Goal: Task Accomplishment & Management: Use online tool/utility

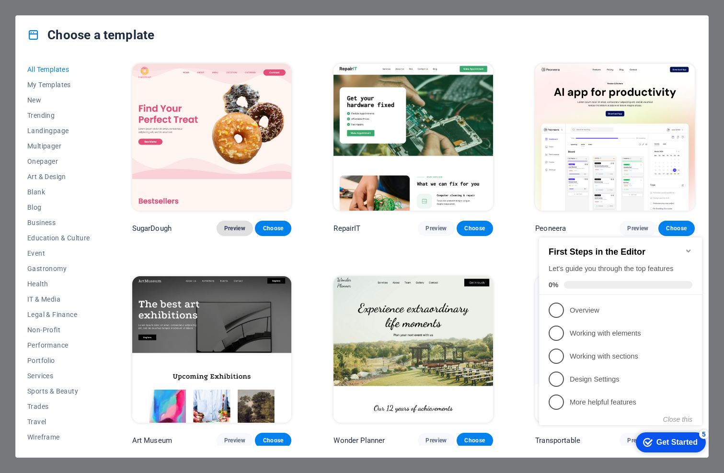
click at [234, 226] on span "Preview" at bounding box center [234, 229] width 21 height 8
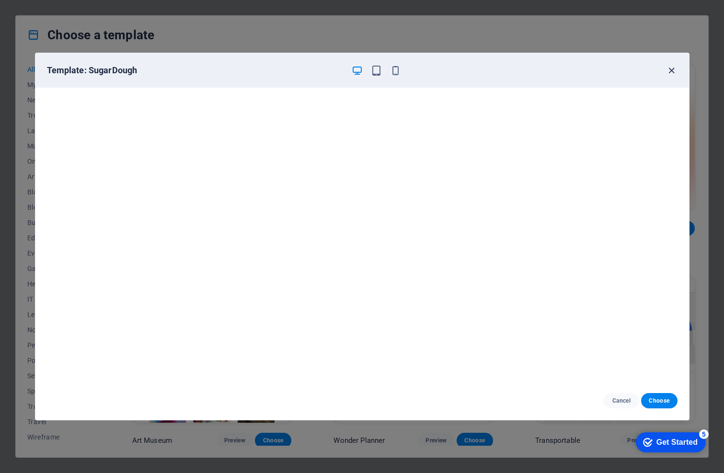
click at [670, 71] on icon "button" at bounding box center [671, 70] width 11 height 11
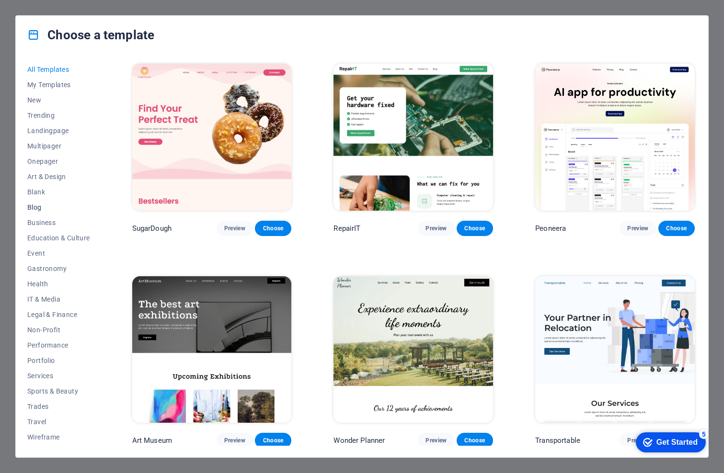
click at [31, 204] on span "Blog" at bounding box center [58, 208] width 63 height 8
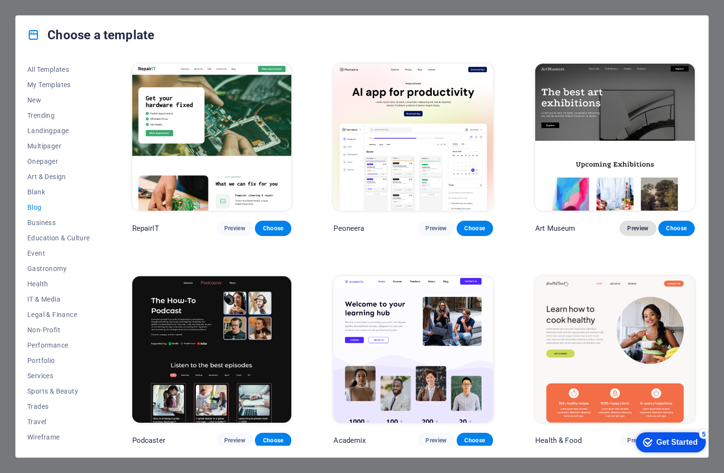
click at [635, 225] on span "Preview" at bounding box center [637, 229] width 21 height 8
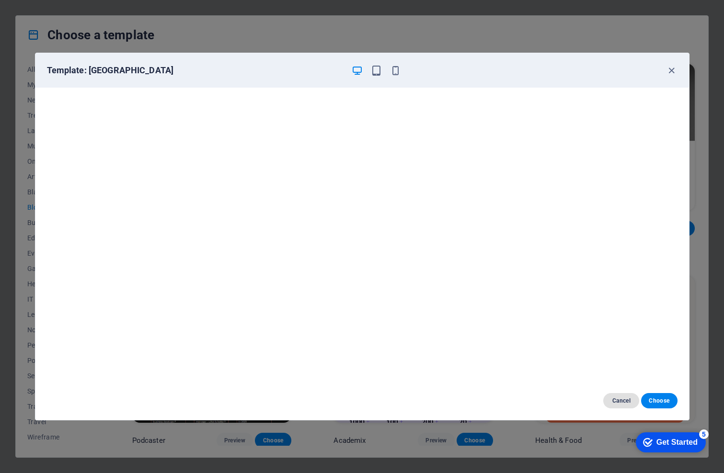
click at [619, 400] on span "Cancel" at bounding box center [621, 401] width 21 height 8
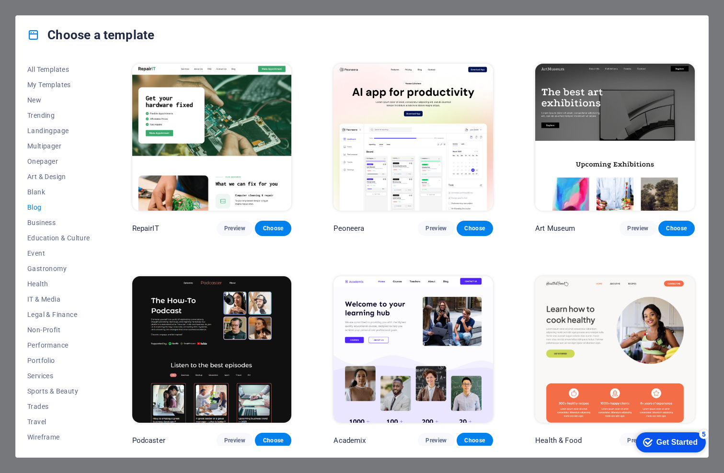
click at [565, 297] on img at bounding box center [615, 349] width 160 height 147
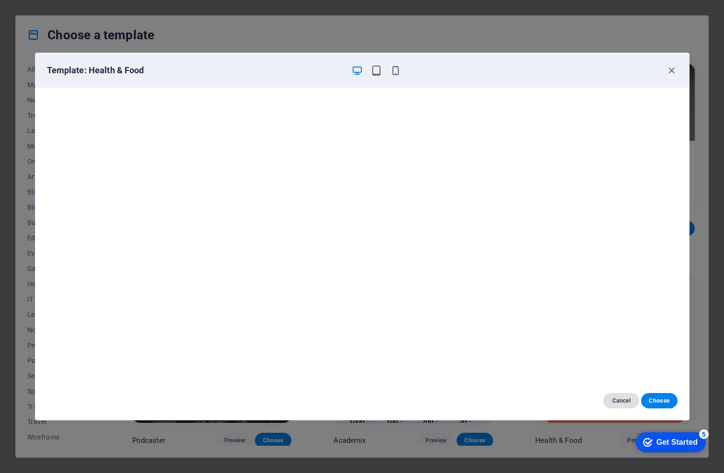
click at [617, 400] on span "Cancel" at bounding box center [621, 401] width 21 height 8
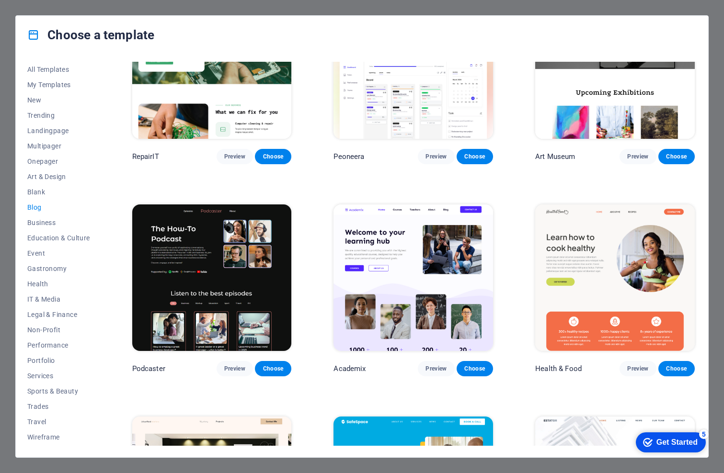
scroll to position [96, 0]
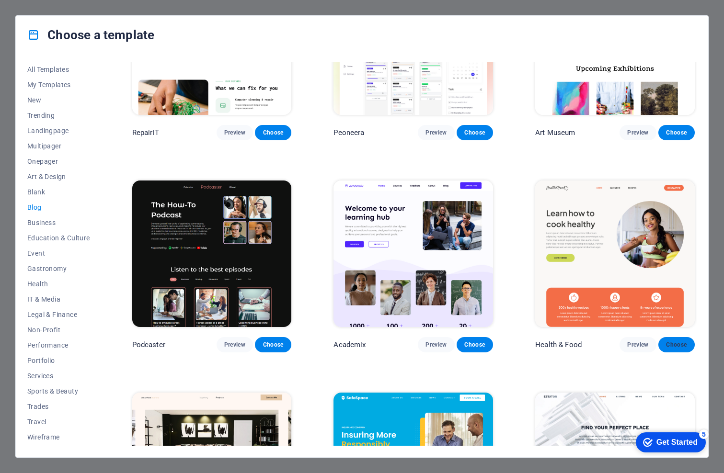
click at [673, 342] on span "Choose" at bounding box center [676, 345] width 21 height 8
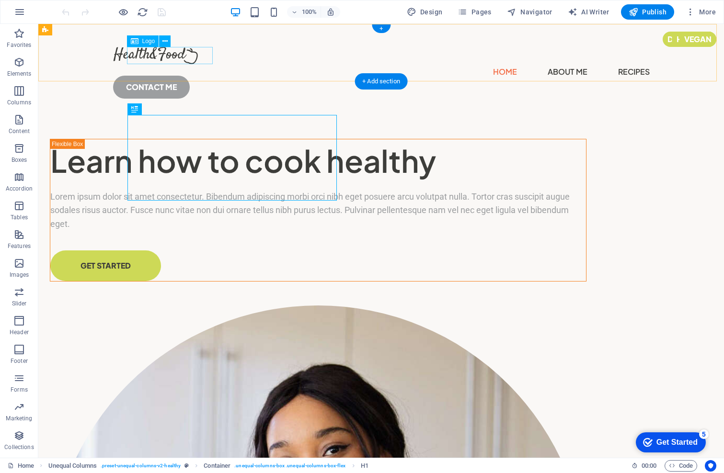
click at [180, 55] on div at bounding box center [381, 55] width 537 height 17
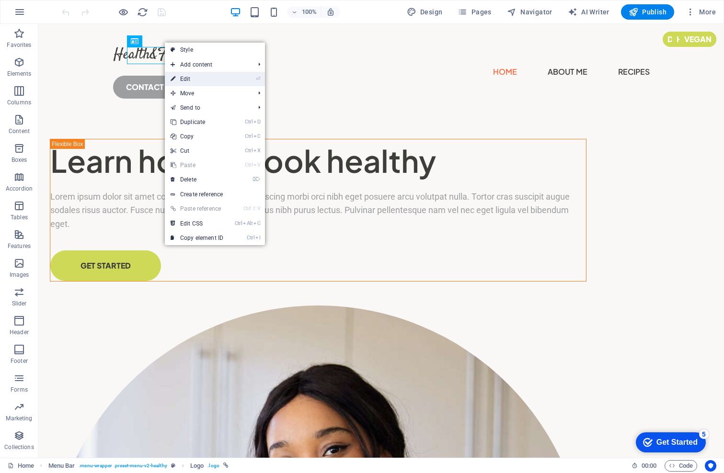
select select "px"
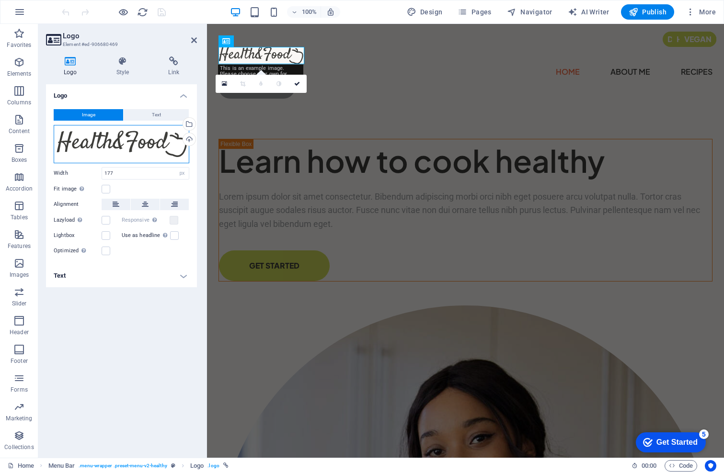
click at [113, 141] on div "Drag files here, click to choose files or select files from Files or our free s…" at bounding box center [122, 144] width 136 height 38
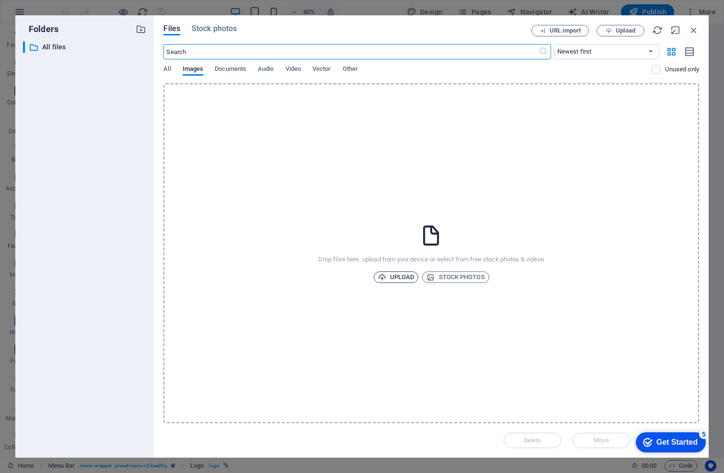
click at [392, 276] on span "Upload" at bounding box center [396, 277] width 36 height 11
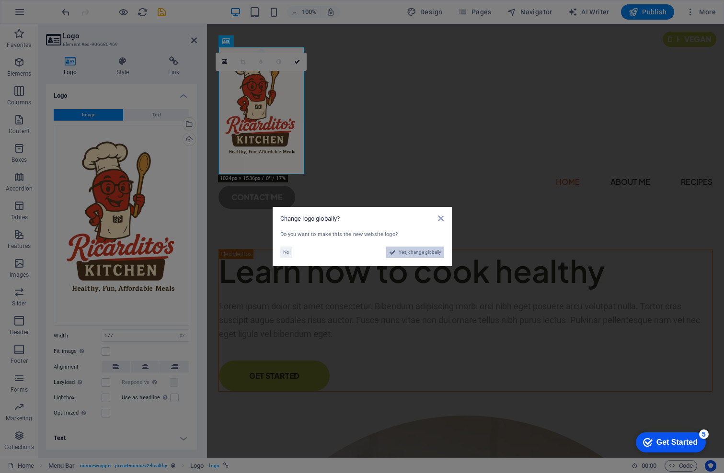
click at [400, 252] on span "Yes, change globally" at bounding box center [420, 252] width 43 height 11
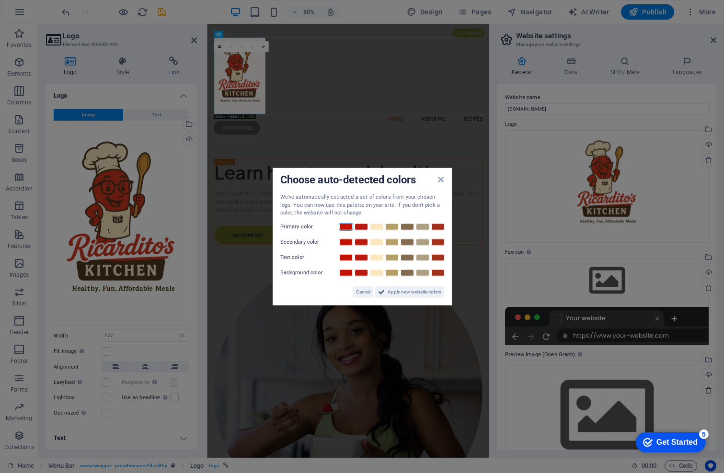
click at [345, 230] on link at bounding box center [346, 227] width 14 height 8
click at [375, 245] on link at bounding box center [376, 242] width 14 height 8
click at [439, 258] on link at bounding box center [438, 257] width 14 height 8
click at [423, 274] on link at bounding box center [422, 273] width 14 height 8
click at [390, 294] on span "Apply new website colors" at bounding box center [415, 291] width 54 height 11
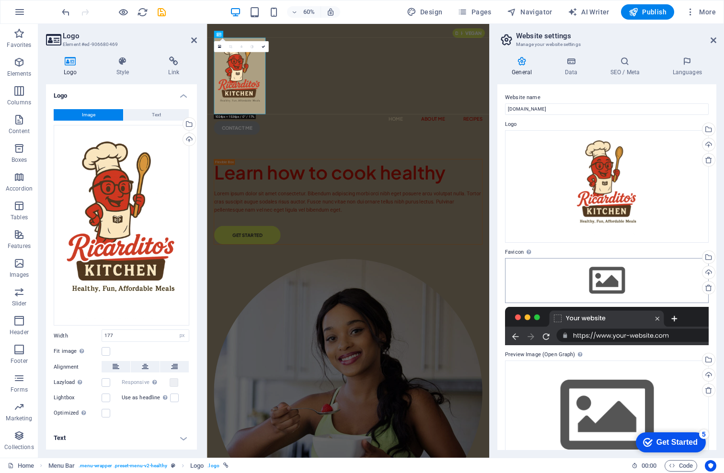
scroll to position [29, 0]
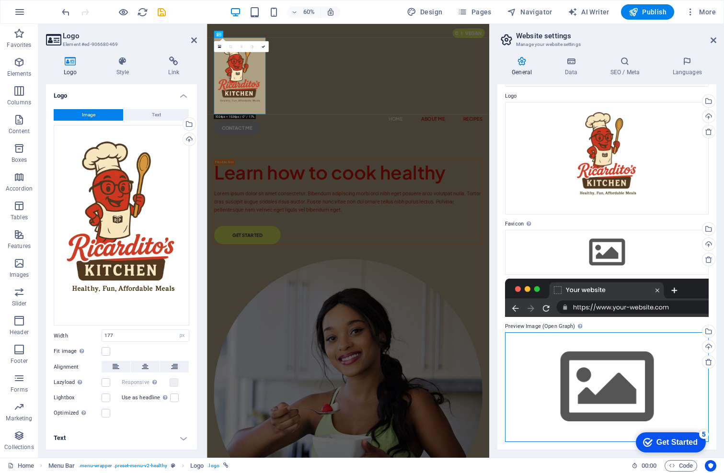
click at [612, 387] on div "Drag files here, click to choose files or select files from Files or our free s…" at bounding box center [607, 387] width 204 height 110
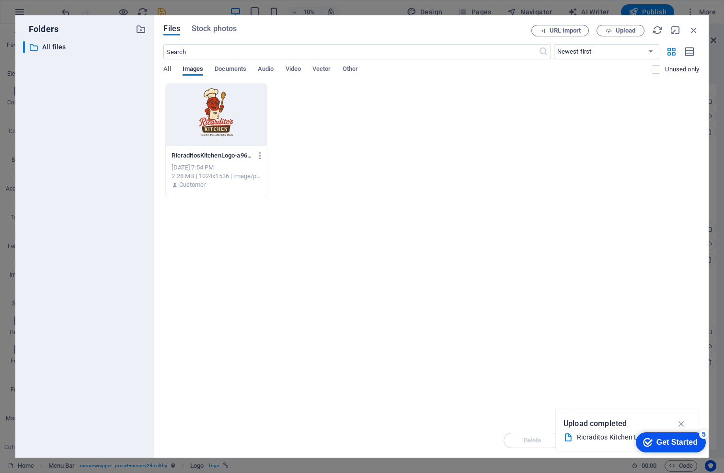
click at [207, 108] on div at bounding box center [216, 115] width 101 height 62
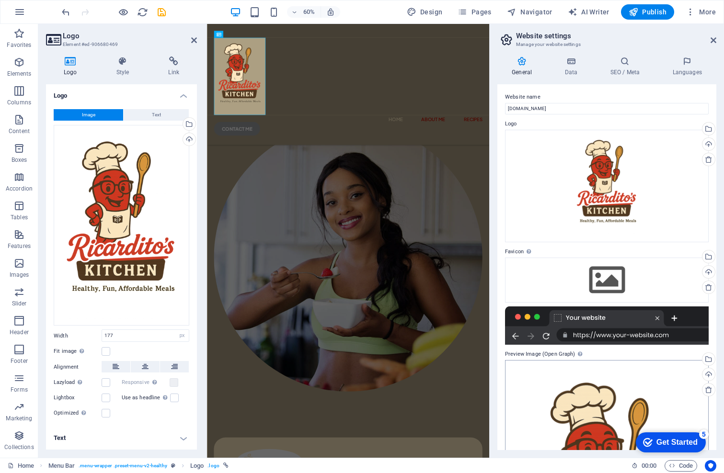
scroll to position [0, 0]
click at [192, 40] on icon at bounding box center [194, 40] width 6 height 8
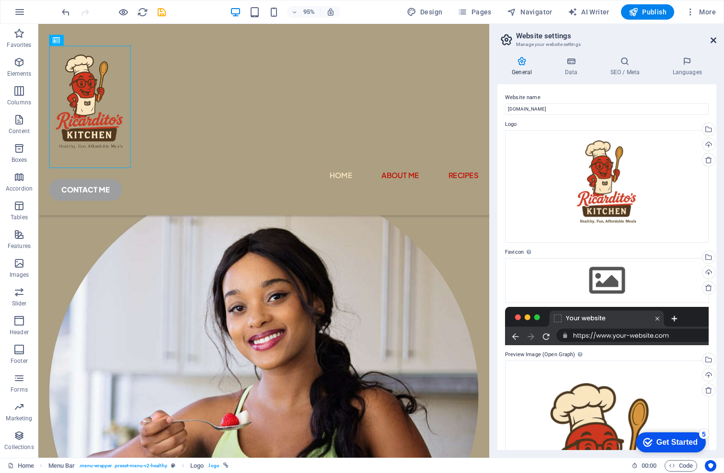
click at [714, 40] on icon at bounding box center [713, 40] width 6 height 8
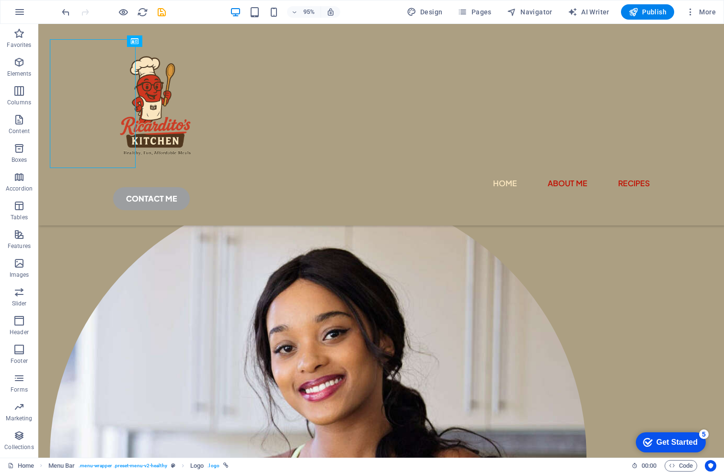
scroll to position [201, 0]
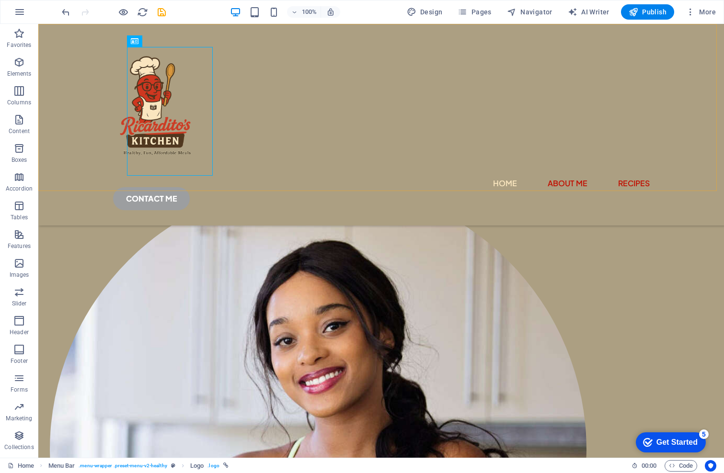
click at [345, 108] on div "Home About Me Recipes CONTACT ME" at bounding box center [381, 125] width 686 height 202
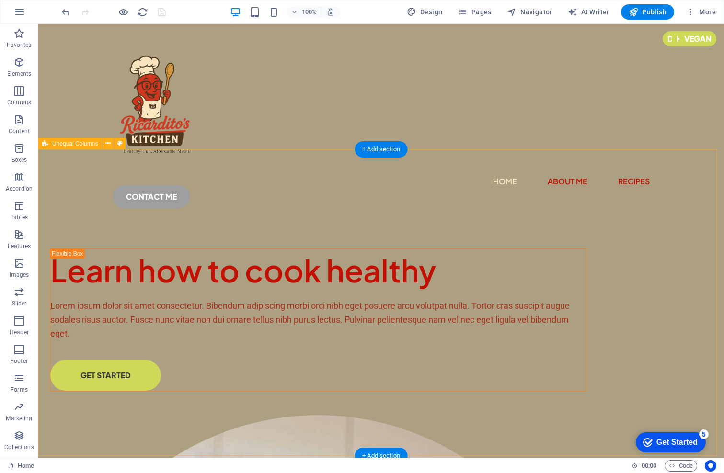
scroll to position [0, 0]
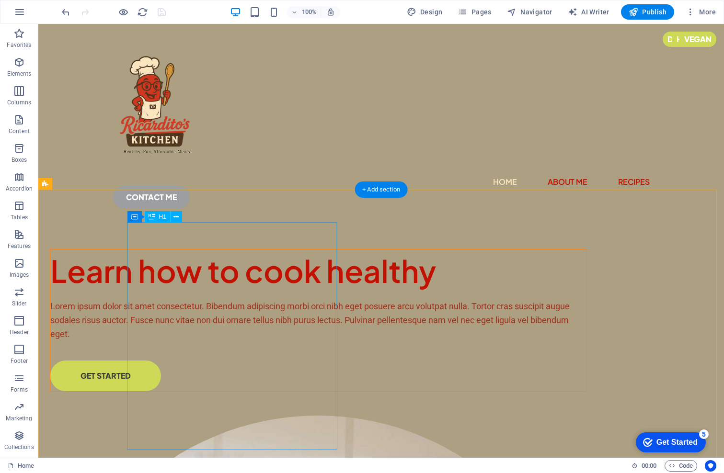
click at [177, 251] on div "Learn how to cook healthy" at bounding box center [318, 271] width 536 height 43
click at [210, 250] on div "Learn how to cook healthy" at bounding box center [318, 271] width 536 height 43
click at [313, 278] on div "Learn how to cook healthy" at bounding box center [318, 271] width 536 height 43
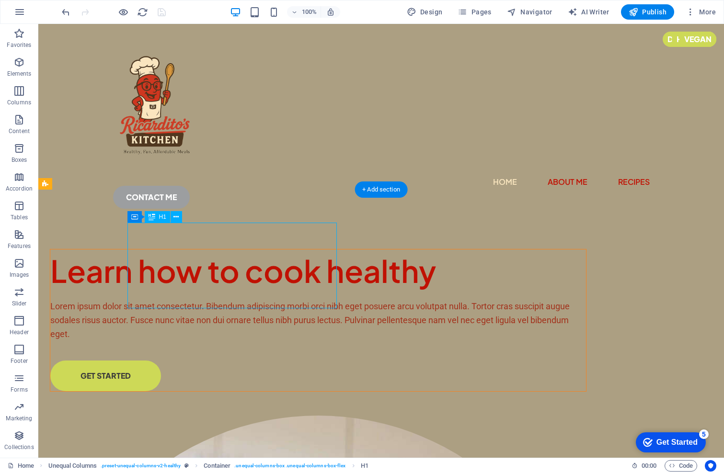
click at [311, 292] on div "Learn how to cook healthy" at bounding box center [318, 271] width 536 height 43
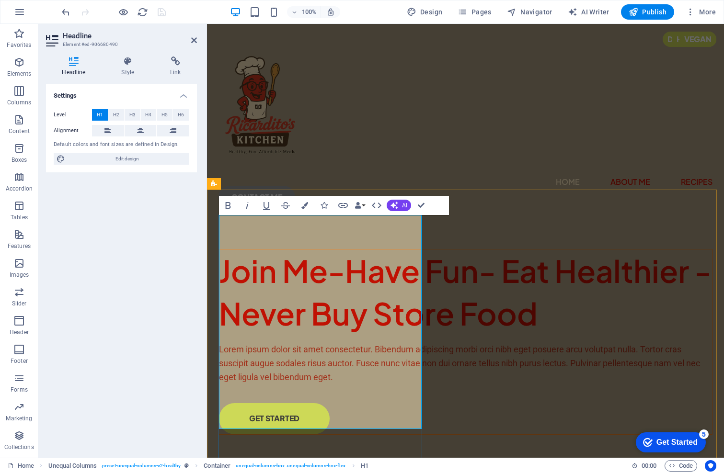
scroll to position [12, 0]
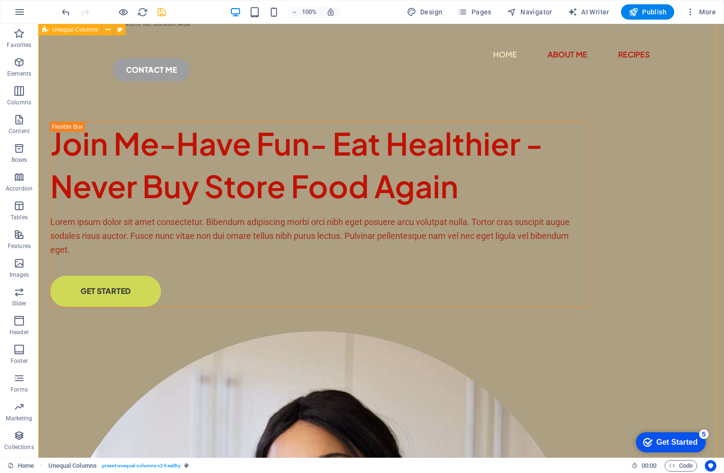
scroll to position [109, 0]
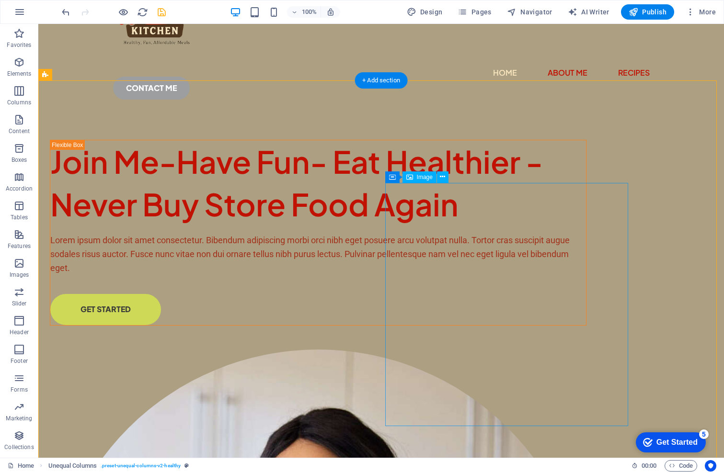
click at [441, 174] on icon at bounding box center [442, 177] width 5 height 10
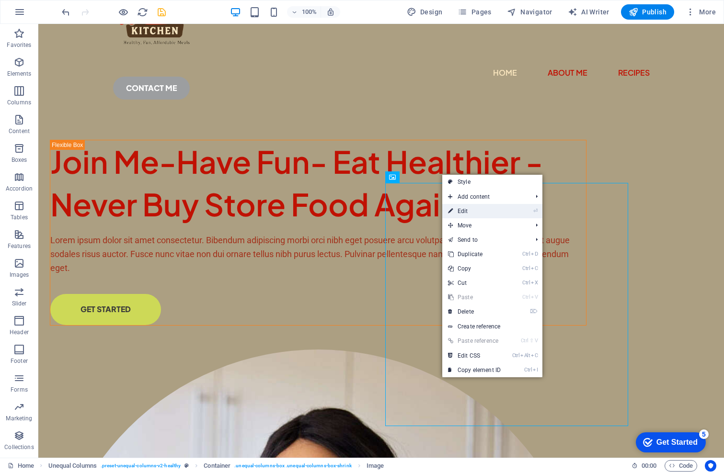
click at [471, 211] on link "⏎ Edit" at bounding box center [474, 211] width 64 height 14
select select "%"
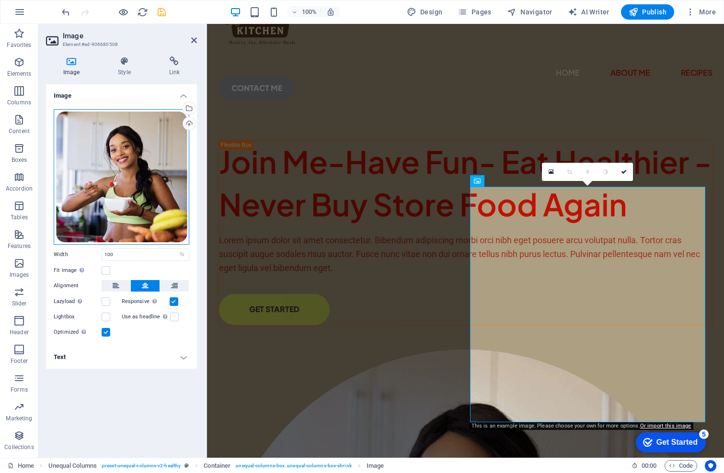
click at [119, 171] on div "Drag files here, click to choose files or select files from Files or our free s…" at bounding box center [122, 177] width 136 height 136
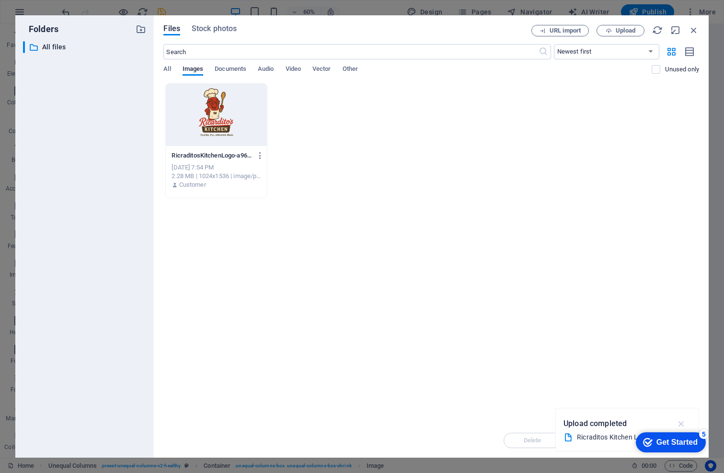
click at [681, 421] on icon "button" at bounding box center [681, 424] width 11 height 11
click at [556, 137] on div "RicraditosKitchenLogo-a96RhjHVve-BQYlukHl5QQ.png RicraditosKitchenLogo-a96RhjHV…" at bounding box center [431, 140] width 536 height 115
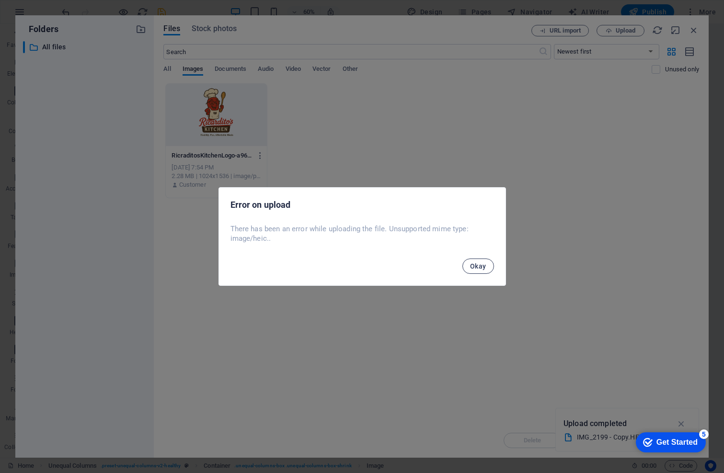
click at [481, 264] on span "Okay" at bounding box center [478, 267] width 16 height 8
click at [481, 266] on span "Okay" at bounding box center [478, 267] width 16 height 8
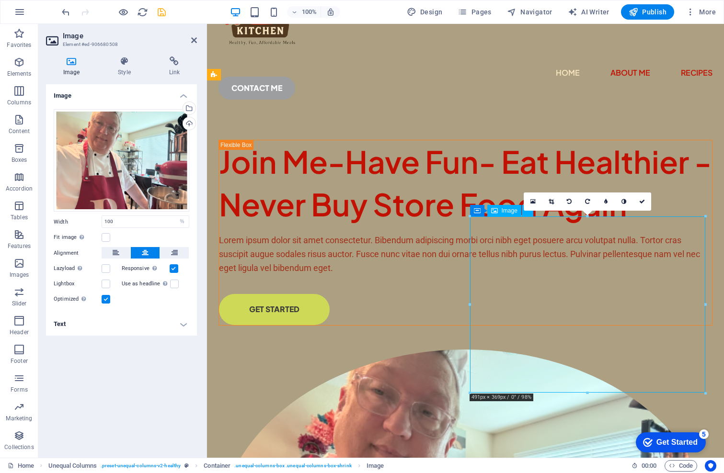
drag, startPoint x: 560, startPoint y: 272, endPoint x: 583, endPoint y: 291, distance: 29.2
drag, startPoint x: 576, startPoint y: 276, endPoint x: 557, endPoint y: 262, distance: 23.7
drag, startPoint x: 554, startPoint y: 251, endPoint x: 605, endPoint y: 252, distance: 50.3
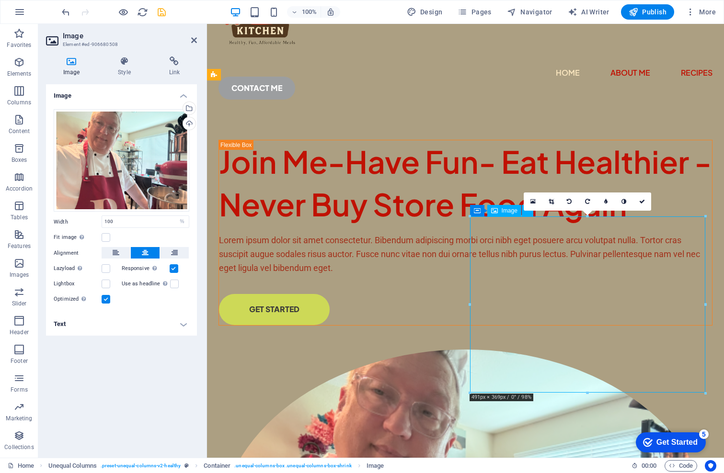
click at [460, 171] on div "Join Me-Have Fun- Eat Healthier - Never Buy Store Food Again Lorem ipsum dolor …" at bounding box center [465, 436] width 517 height 643
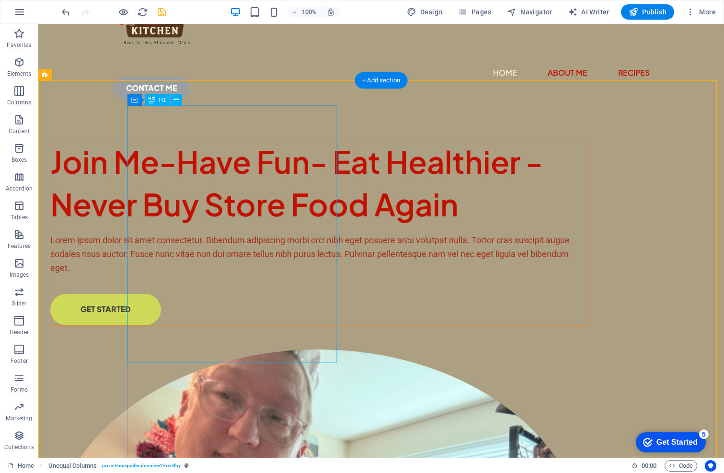
click at [244, 140] on div "Join Me-Have Fun- Eat Healthier - Never Buy Store Food Again" at bounding box center [318, 183] width 536 height 86
drag, startPoint x: 244, startPoint y: 127, endPoint x: 76, endPoint y: 127, distance: 168.1
click at [245, 140] on div "Join Me-Have Fun- Eat Healthier - Never Buy Store Food Again" at bounding box center [318, 183] width 536 height 86
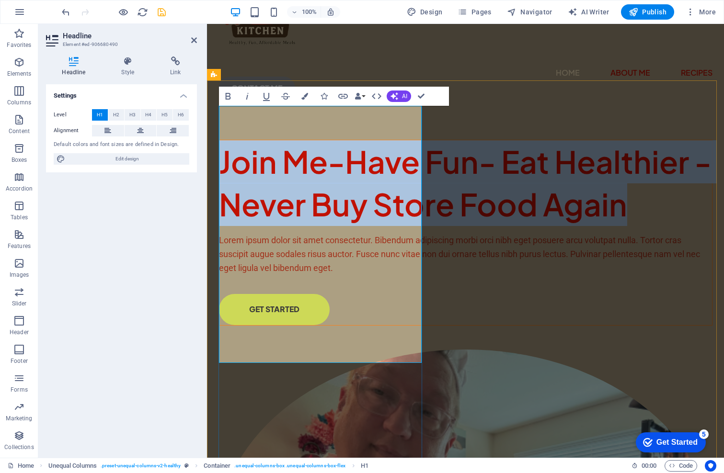
click at [342, 140] on h1 "Join Me-Have Fun- Eat Healthier - Never Buy Store Food Again" at bounding box center [465, 183] width 493 height 86
click at [344, 140] on h1 "Join Me-Have Fun- Eat Healthier - Never Buy Store Food Again" at bounding box center [465, 183] width 493 height 86
click at [345, 140] on h1 "Join Me-Have Fun- Eat Healthier - Never Buy Store Food Again" at bounding box center [465, 183] width 493 height 86
click at [347, 140] on h1 "Join Me-Have Fun- Eat Healthier - Never Buy Store Food Again" at bounding box center [465, 183] width 493 height 86
click at [332, 140] on h1 "Join Me-Have Fun- Eat Healthier - Never Buy Store Food Again" at bounding box center [465, 183] width 493 height 86
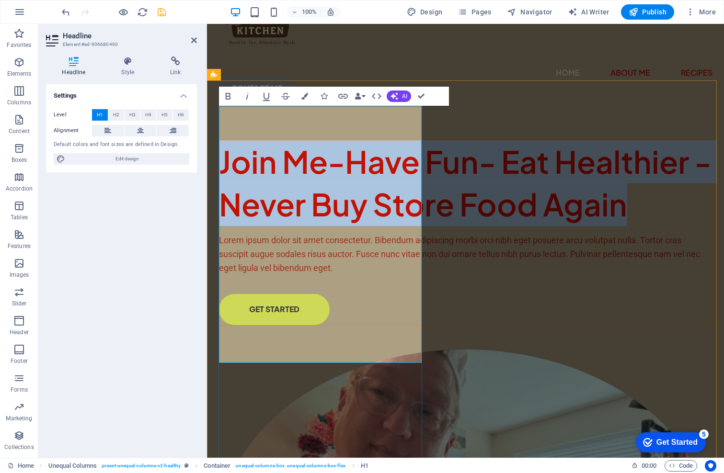
click at [334, 140] on h1 "Join Me-Have Fun- Eat Healthier - Never Buy Store Food Again" at bounding box center [465, 183] width 493 height 86
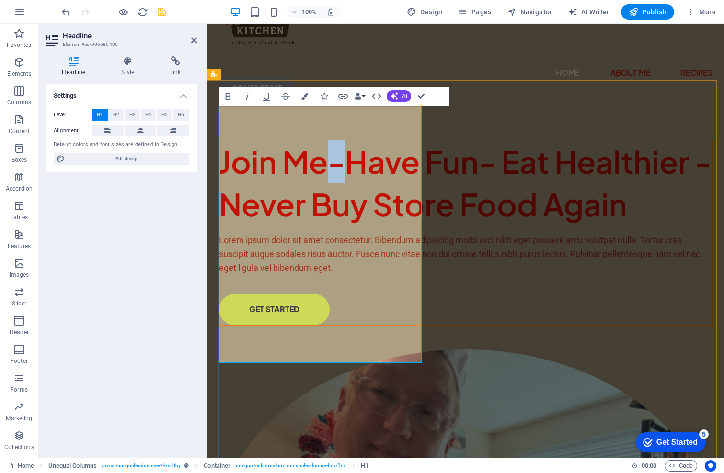
click at [334, 140] on h1 "Join Me-Have Fun- Eat Healthier - Never Buy Store Food Again" at bounding box center [465, 183] width 493 height 86
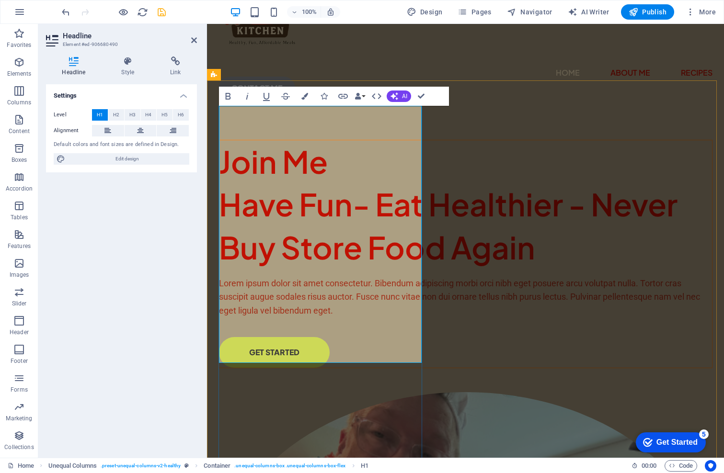
click at [369, 175] on h1 "Join Me ‌Have Fun- Eat Healthier - Never Buy Store Food Again" at bounding box center [465, 204] width 493 height 129
click at [363, 174] on h1 "Join Me ‌Have Fun- Eat Healthier - Never Buy Store Food Again" at bounding box center [465, 204] width 493 height 129
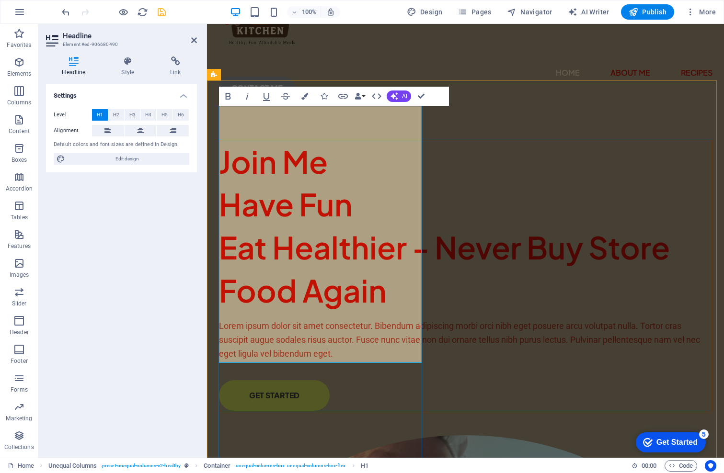
click at [247, 260] on h1 "Join Me ‌Have Fun ‌Eat Healthier - Never Buy Store Food Again" at bounding box center [465, 225] width 493 height 171
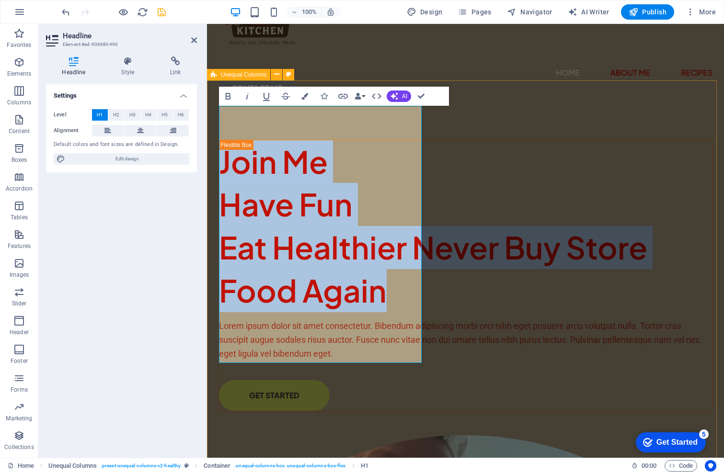
drag, startPoint x: 296, startPoint y: 333, endPoint x: 216, endPoint y: 125, distance: 222.8
click at [216, 125] on div "Join Me ‌Have Fun ‌Eat Healthier Never Buy Store Food Again Lorem ipsum dolor s…" at bounding box center [465, 479] width 517 height 729
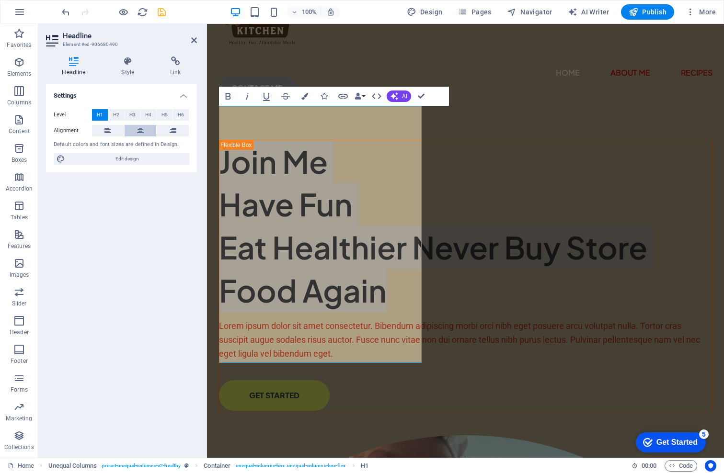
click at [139, 133] on icon at bounding box center [140, 130] width 7 height 11
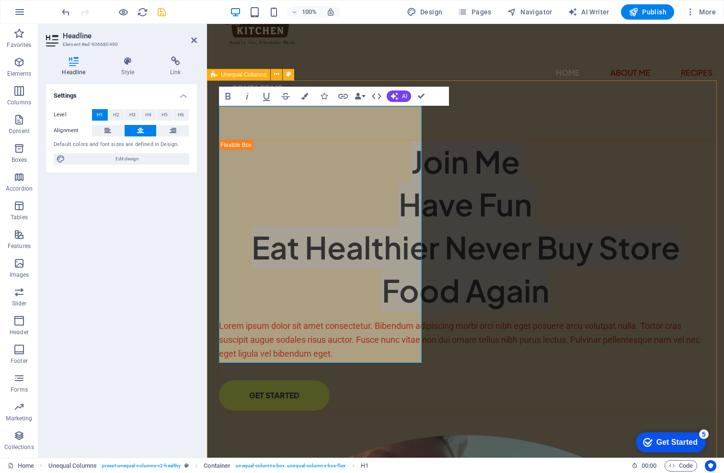
click at [459, 149] on div "Join Me ‌Have Fun ‌Eat Healthier Never Buy Store Food Again Lorem ipsum dolor s…" at bounding box center [465, 479] width 517 height 729
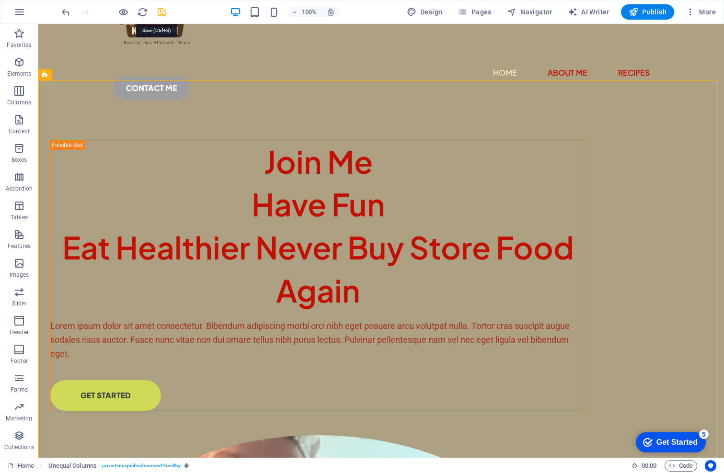
click at [161, 11] on icon "save" at bounding box center [161, 12] width 11 height 11
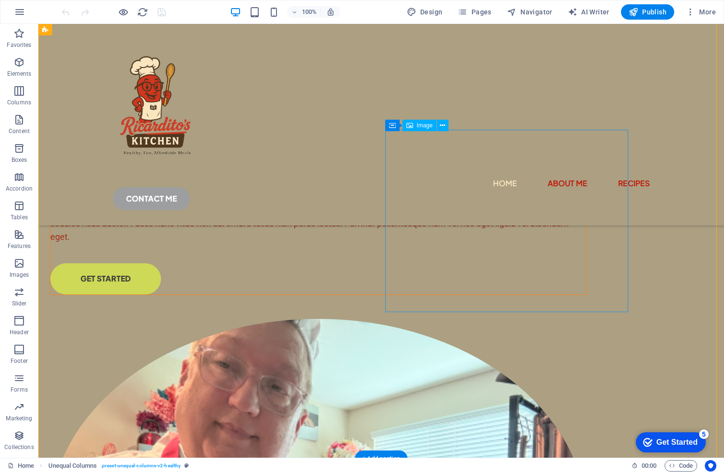
scroll to position [193, 0]
click at [182, 244] on div "Lorem ipsum dolor sit amet consectetur. Bibendum adipiscing morbi orci nibh ege…" at bounding box center [318, 223] width 536 height 41
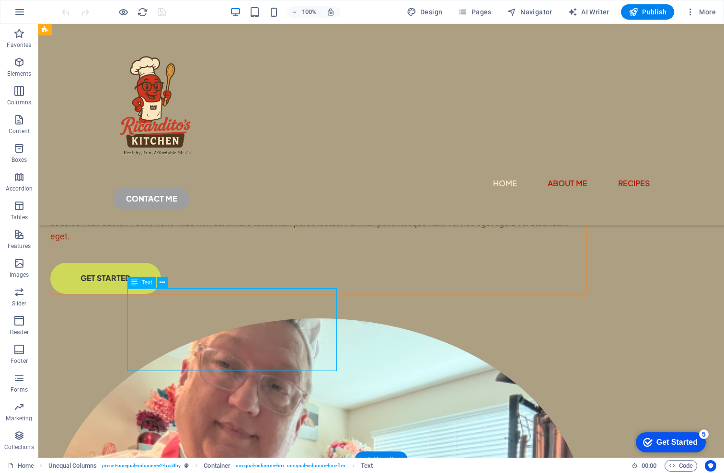
click at [182, 244] on div "Lorem ipsum dolor sit amet consectetur. Bibendum adipiscing morbi orci nibh ege…" at bounding box center [318, 223] width 536 height 41
click at [182, 313] on div "Drag here to replace the existing content. Press “Ctrl” if you want to create a…" at bounding box center [381, 241] width 686 height 434
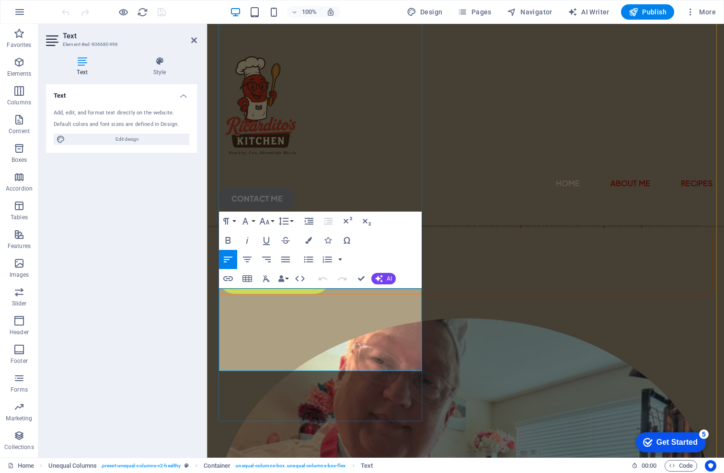
click at [261, 244] on p "Lorem ipsum dolor sit amet consectetur. Bibendum adipiscing morbi orci nibh ege…" at bounding box center [465, 223] width 493 height 41
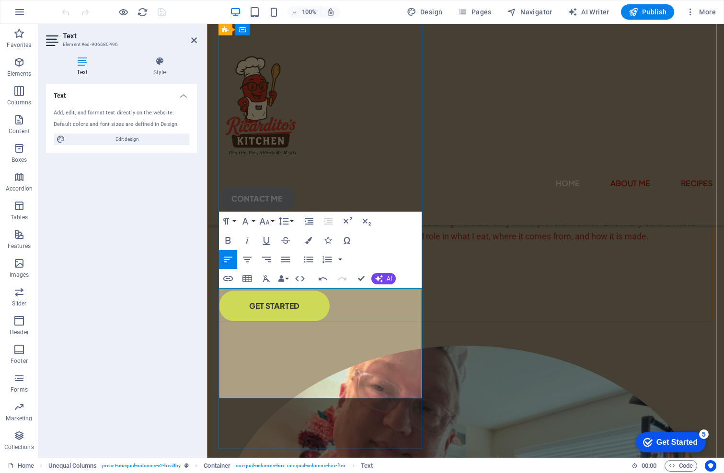
click at [346, 217] on p "No, I'm not a professional chef!" at bounding box center [465, 210] width 493 height 14
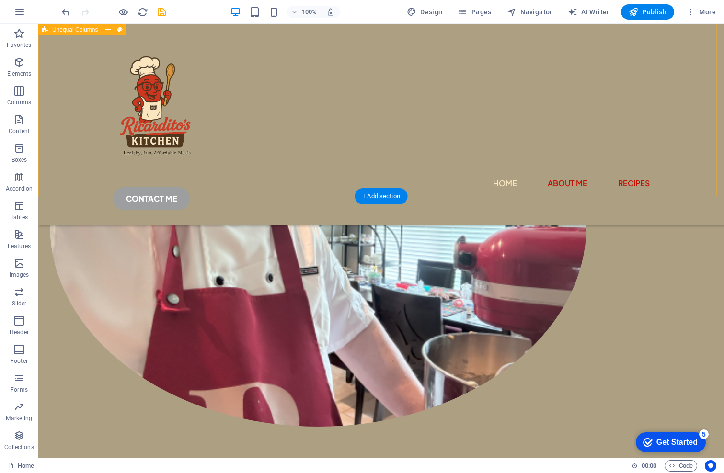
scroll to position [530, 0]
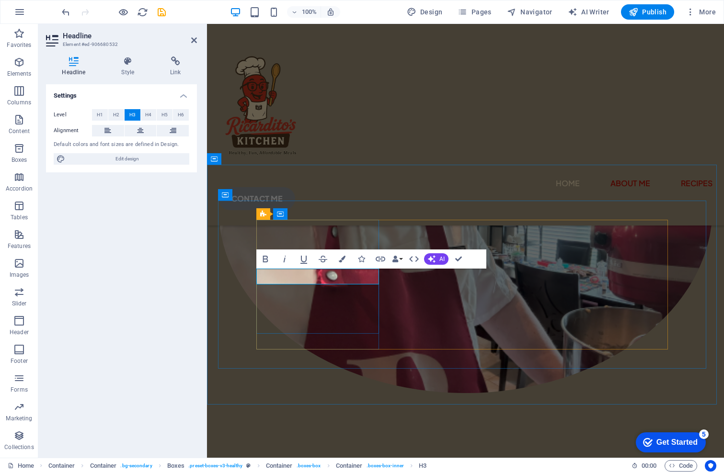
drag, startPoint x: 288, startPoint y: 277, endPoint x: 262, endPoint y: 277, distance: 26.3
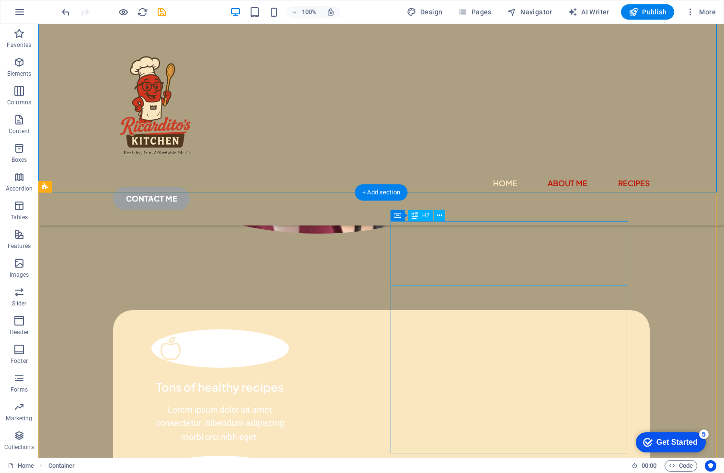
scroll to position [769, 0]
